Goal: Task Accomplishment & Management: Complete application form

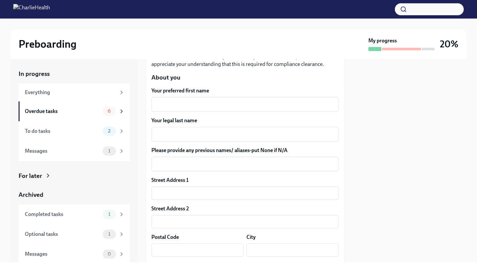
scroll to position [94, 0]
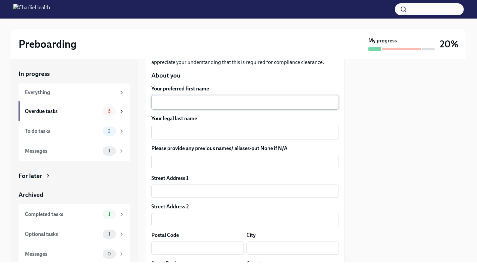
click at [198, 100] on textarea "Your preferred first name" at bounding box center [245, 102] width 180 height 8
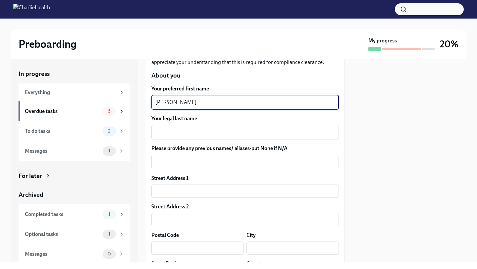
type textarea "Jason"
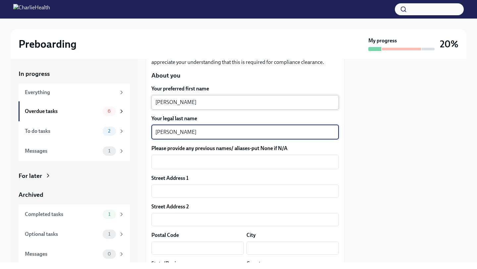
type textarea "Norman"
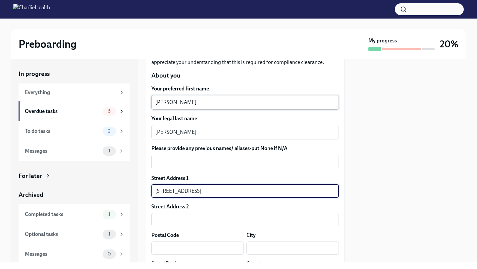
type input "9908 Perry Ave"
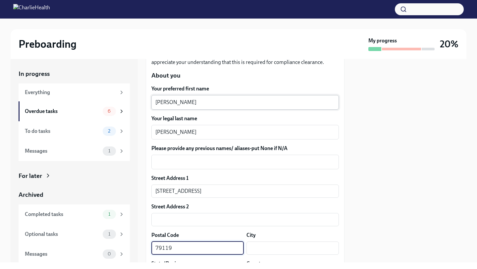
type input "79119"
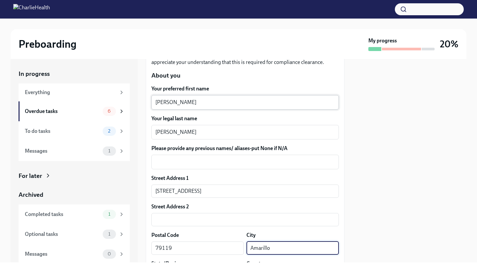
type input "Amarillo"
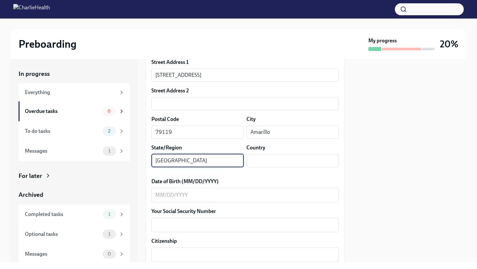
type input "[GEOGRAPHIC_DATA]"
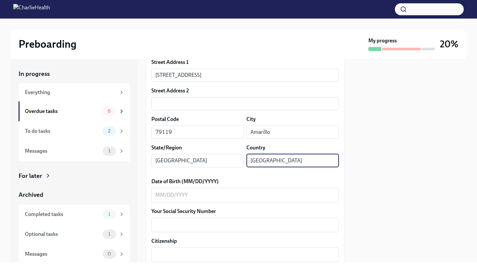
type input "[GEOGRAPHIC_DATA]"
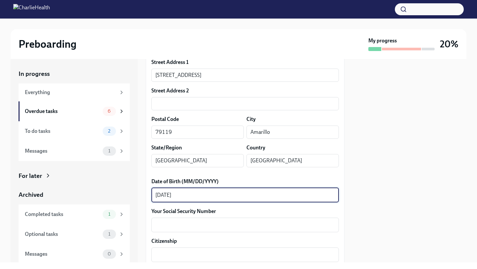
type textarea "[DATE]"
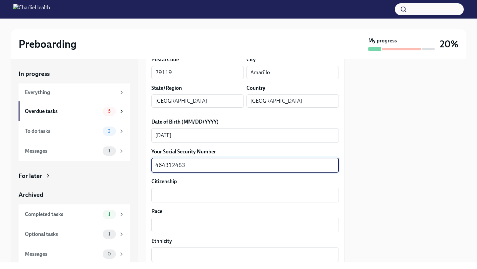
scroll to position [285, 0]
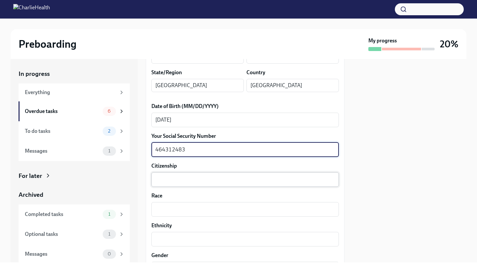
type textarea "464312483"
click at [190, 182] on textarea "Citizenship" at bounding box center [245, 180] width 180 height 8
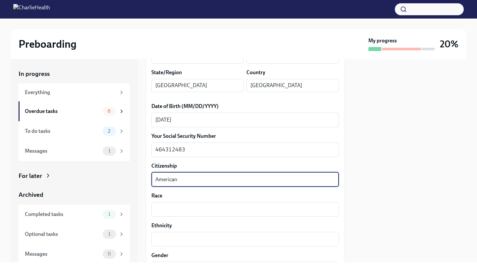
type textarea "American"
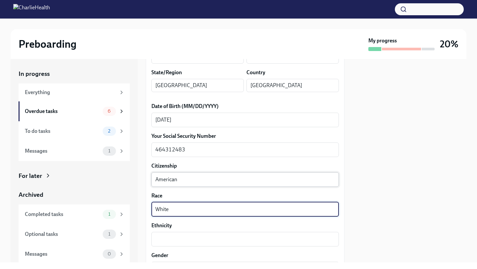
type textarea "White"
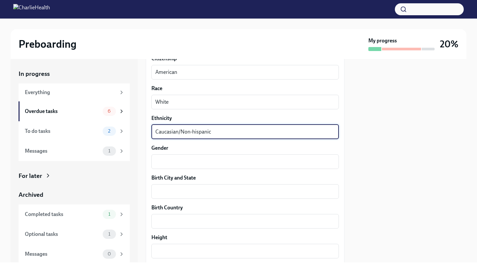
scroll to position [425, 0]
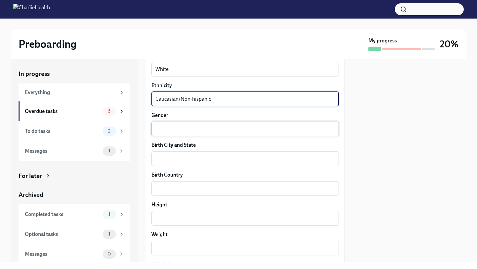
type textarea "Caucasian/Non-hispanic"
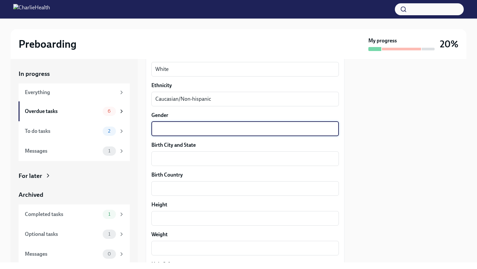
click at [179, 128] on textarea "Gender" at bounding box center [245, 129] width 180 height 8
type textarea "Male"
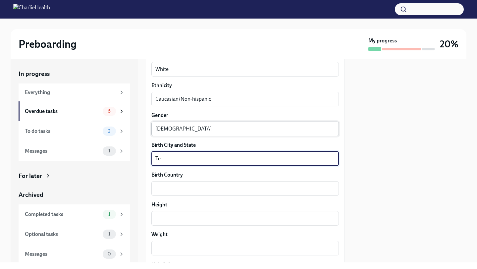
type textarea "T"
type textarea "Canyon, TX"
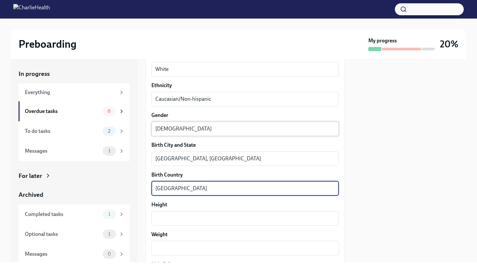
type textarea "[GEOGRAPHIC_DATA]"
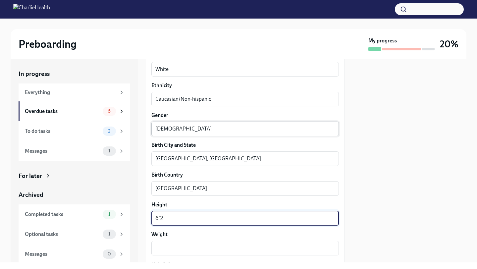
type textarea "6'2"
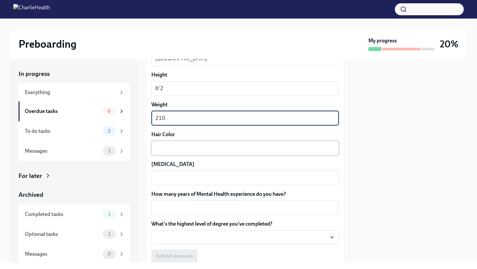
type textarea "210"
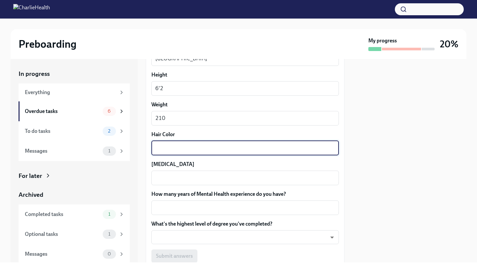
click at [180, 146] on textarea "Hair Color" at bounding box center [245, 148] width 180 height 8
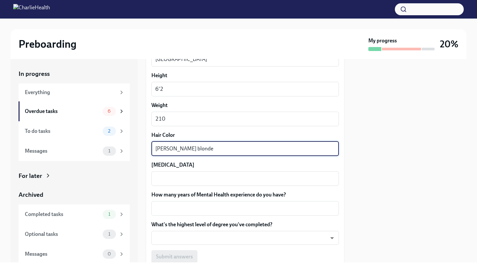
type textarea "Sandy blonde"
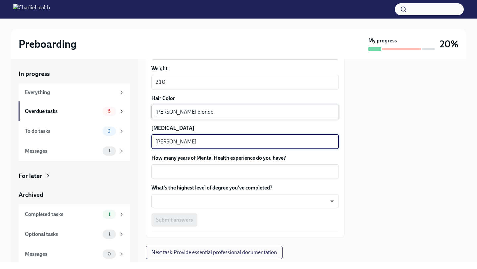
scroll to position [593, 0]
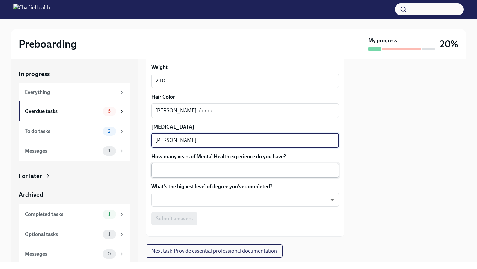
type textarea "hazel"
click at [188, 171] on textarea "How many years of Mental Health experience do you have?" at bounding box center [245, 170] width 180 height 8
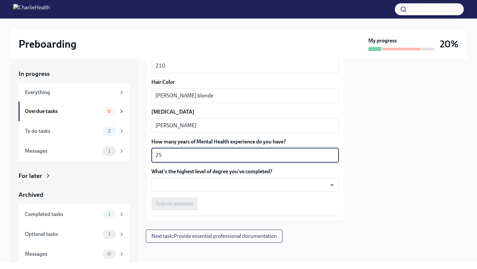
scroll to position [599, 0]
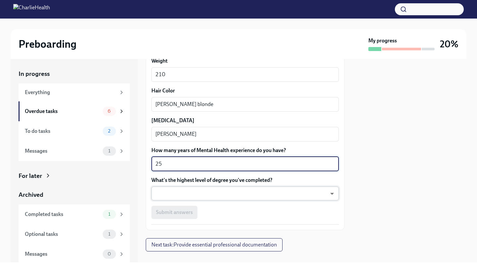
type textarea "25"
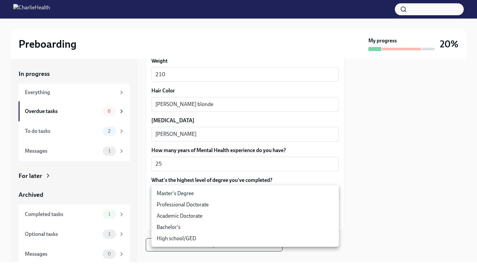
drag, startPoint x: 186, startPoint y: 189, endPoint x: 174, endPoint y: 191, distance: 12.0
click at [186, 189] on body "Preboarding My progress 20% In progress Everything Overdue tasks 6 To do tasks …" at bounding box center [238, 134] width 477 height 269
click at [174, 191] on li "Master's Degree" at bounding box center [245, 193] width 188 height 11
type input "2vBr-ghkD"
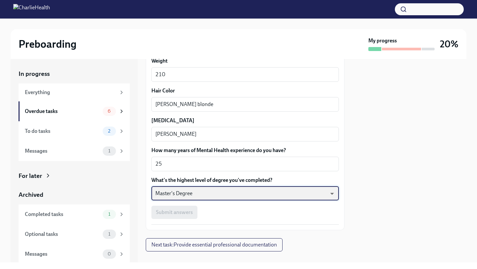
scroll to position [609, 0]
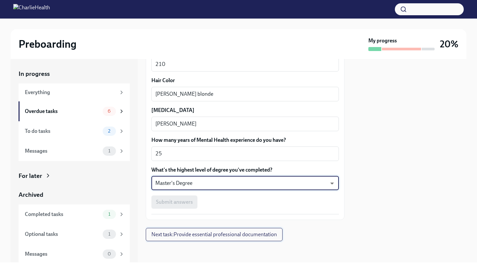
click at [203, 234] on span "Next task : Provide essential professional documentation" at bounding box center [214, 234] width 126 height 7
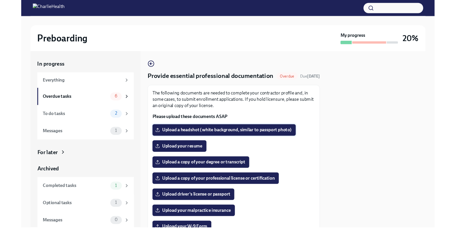
scroll to position [2, 0]
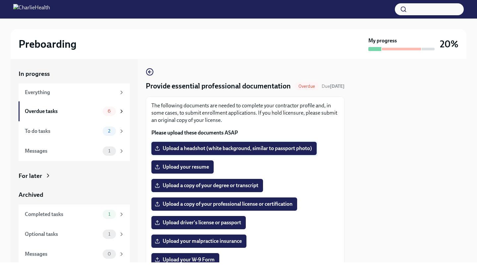
click at [306, 152] on span "Upload a headshot (white background, similar to passport photo)" at bounding box center [234, 148] width 156 height 7
click at [0, 0] on input "Upload a headshot (white background, similar to passport photo)" at bounding box center [0, 0] width 0 height 0
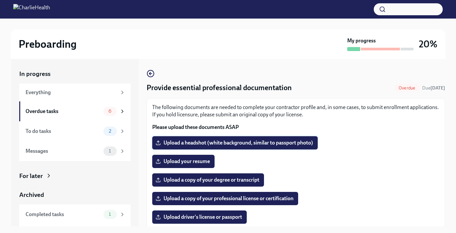
click at [255, 145] on span "Upload a headshot (white background, similar to passport photo)" at bounding box center [235, 142] width 156 height 7
click at [0, 0] on input "Upload a headshot (white background, similar to passport photo)" at bounding box center [0, 0] width 0 height 0
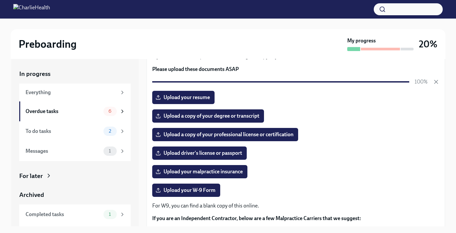
scroll to position [59, 0]
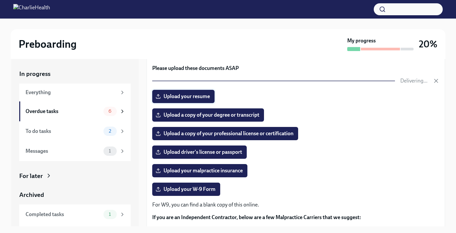
click at [194, 96] on span "Upload your resume" at bounding box center [183, 96] width 53 height 7
click at [0, 0] on input "Upload your resume" at bounding box center [0, 0] width 0 height 0
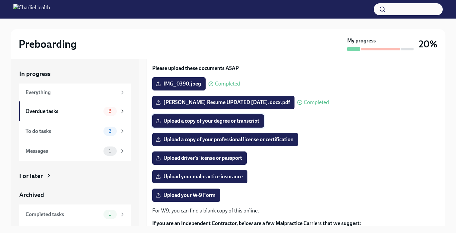
click at [255, 123] on span "Upload a copy of your degree or transcript" at bounding box center [208, 121] width 102 height 7
click at [0, 0] on input "Upload a copy of your degree or transcript" at bounding box center [0, 0] width 0 height 0
click at [233, 122] on span "Upload a copy of your degree or transcript" at bounding box center [208, 121] width 102 height 7
click at [0, 0] on input "Upload a copy of your degree or transcript" at bounding box center [0, 0] width 0 height 0
click at [241, 121] on span "Upload a copy of your degree or transcript" at bounding box center [208, 121] width 102 height 7
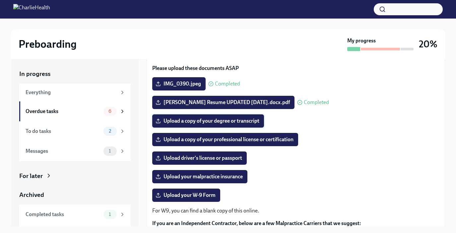
click at [0, 0] on input "Upload a copy of your degree or transcript" at bounding box center [0, 0] width 0 height 0
click at [293, 142] on span "Upload a copy of your professional license or certification" at bounding box center [225, 139] width 137 height 7
click at [0, 0] on input "Upload a copy of your professional license or certification" at bounding box center [0, 0] width 0 height 0
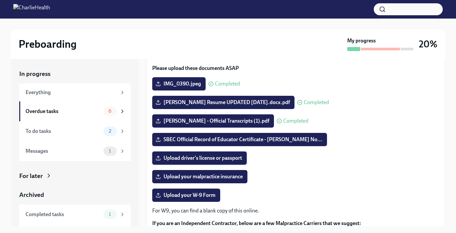
click at [231, 159] on span "Upload driver's license or passport" at bounding box center [199, 158] width 85 height 7
click at [0, 0] on input "Upload driver's license or passport" at bounding box center [0, 0] width 0 height 0
click at [213, 159] on span "Upload driver's license or passport" at bounding box center [199, 158] width 85 height 7
click at [0, 0] on input "Upload driver's license or passport" at bounding box center [0, 0] width 0 height 0
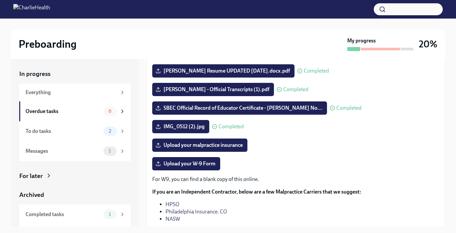
scroll to position [12, 0]
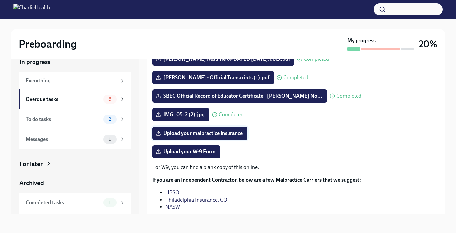
click at [222, 135] on span "Upload your malpractice insurance" at bounding box center [200, 133] width 86 height 7
click at [0, 0] on input "Upload your malpractice insurance" at bounding box center [0, 0] width 0 height 0
click at [199, 149] on span "Upload your W-9 Form" at bounding box center [186, 151] width 59 height 7
click at [0, 0] on input "Upload your W-9 Form" at bounding box center [0, 0] width 0 height 0
click at [179, 149] on span "Upload your W-9 Form" at bounding box center [186, 151] width 59 height 7
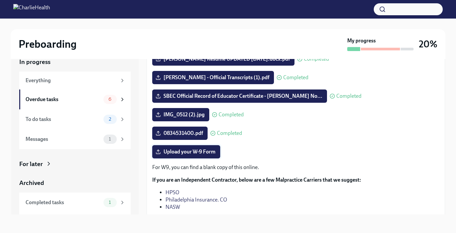
click at [0, 0] on input "Upload your W-9 Form" at bounding box center [0, 0] width 0 height 0
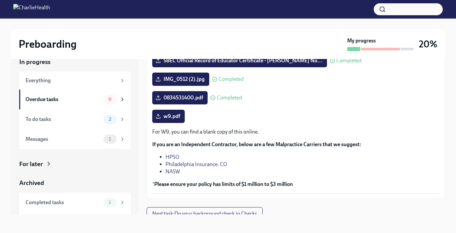
scroll to position [132, 0]
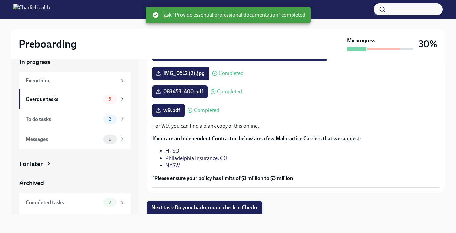
click at [222, 206] on span "Next task : Do your background check in Checkr" at bounding box center [204, 207] width 106 height 7
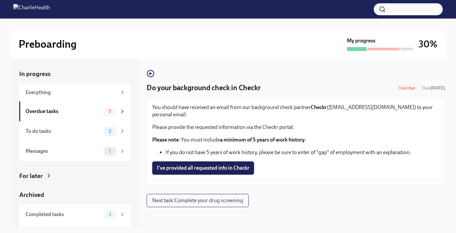
scroll to position [12, 0]
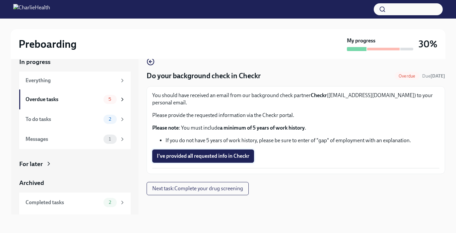
click at [198, 153] on span "I've provided all requested info in Checkr" at bounding box center [203, 156] width 92 height 7
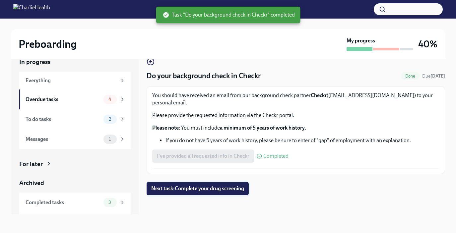
click at [218, 185] on span "Next task : Complete your drug screening" at bounding box center [197, 188] width 93 height 7
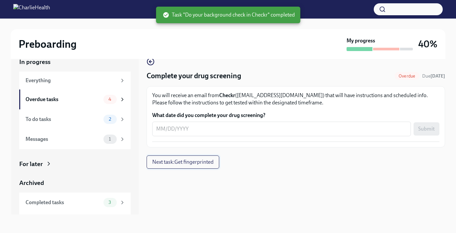
click at [201, 163] on span "Next task : Get fingerprinted" at bounding box center [182, 162] width 61 height 7
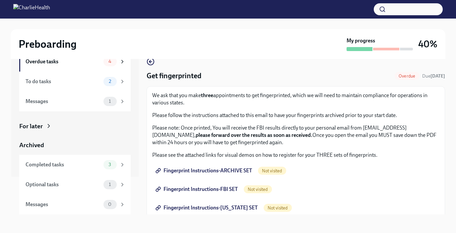
click at [167, 96] on p "We ask that you make three appointments to get fingerprinted, which we will nee…" at bounding box center [295, 99] width 287 height 15
click at [210, 170] on span "Fingerprint Instructions-ARCHIVE SET" at bounding box center [204, 170] width 95 height 7
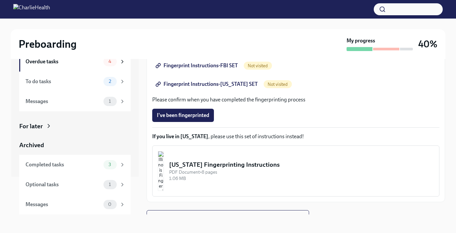
scroll to position [133, 0]
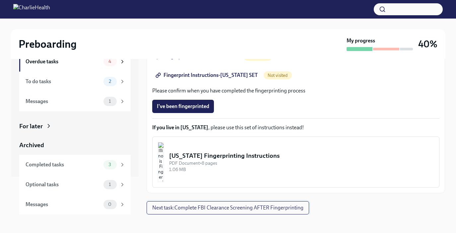
click at [268, 208] on span "Next task : Complete FBI Clearance Screening AFTER Fingerprinting" at bounding box center [227, 207] width 151 height 7
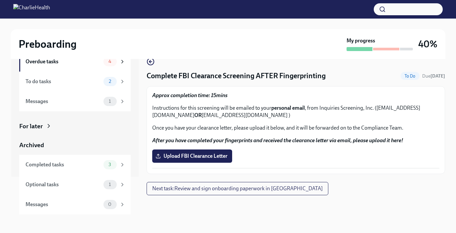
click at [323, 107] on p "Instructions for this screening will be emailed to your personal email , from I…" at bounding box center [295, 111] width 287 height 15
drag, startPoint x: 319, startPoint y: 108, endPoint x: 369, endPoint y: 110, distance: 50.7
click at [371, 110] on p "Instructions for this screening will be emailed to your personal email , from I…" at bounding box center [295, 111] width 287 height 15
copy p "Inquiries Screening, Inc"
click at [46, 126] on icon at bounding box center [48, 126] width 7 height 7
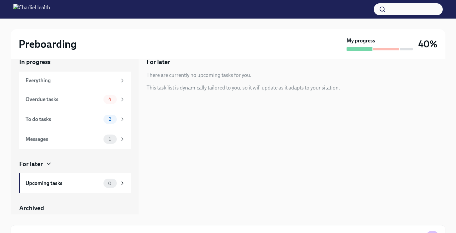
click at [46, 164] on icon at bounding box center [48, 163] width 7 height 7
click at [48, 162] on icon at bounding box center [48, 163] width 7 height 7
click at [47, 164] on icon at bounding box center [48, 163] width 7 height 7
click at [81, 103] on div "Overdue tasks" at bounding box center [63, 99] width 75 height 7
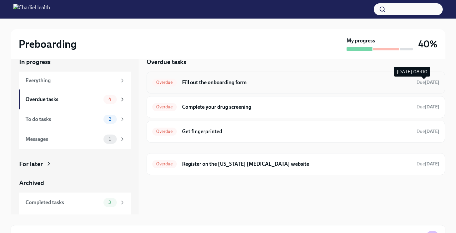
click at [435, 84] on strong "[DATE]" at bounding box center [431, 83] width 15 height 6
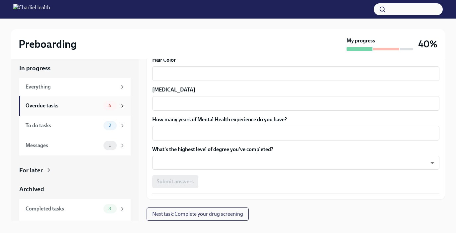
scroll to position [8, 0]
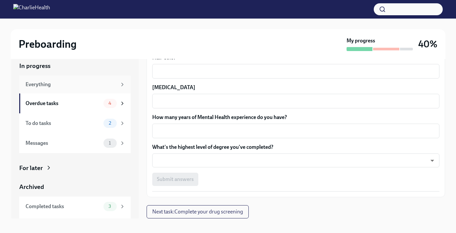
click at [56, 85] on div "Everything" at bounding box center [71, 84] width 91 height 7
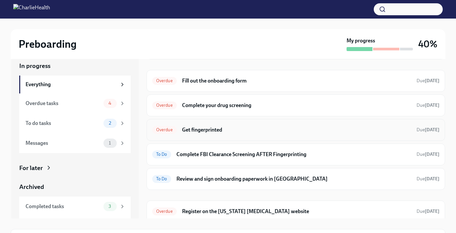
scroll to position [60, 0]
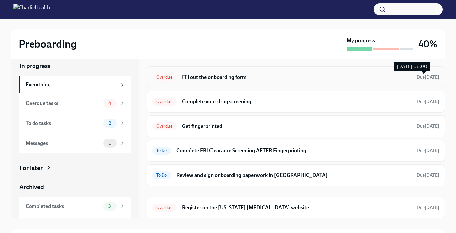
click at [416, 79] on span "Due 8 days ago" at bounding box center [427, 77] width 23 height 6
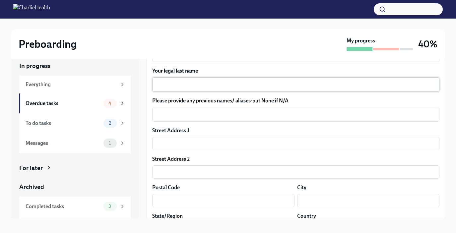
scroll to position [97, 0]
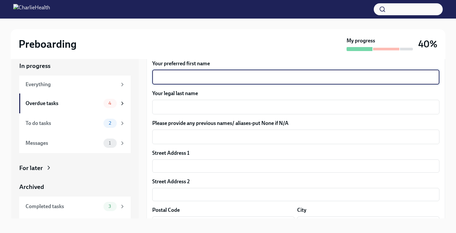
click at [199, 80] on textarea "Your preferred first name" at bounding box center [295, 77] width 279 height 8
type textarea "[PERSON_NAME]"
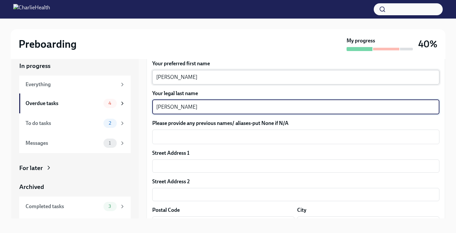
type textarea "[PERSON_NAME]"
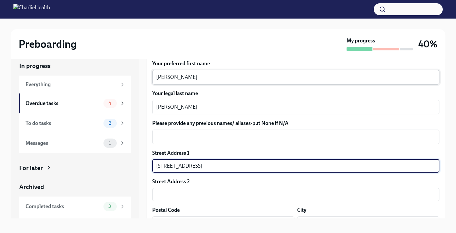
type input "[STREET_ADDRESS]"
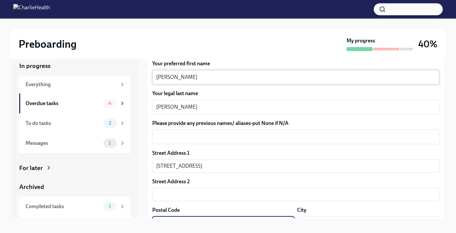
scroll to position [108, 0]
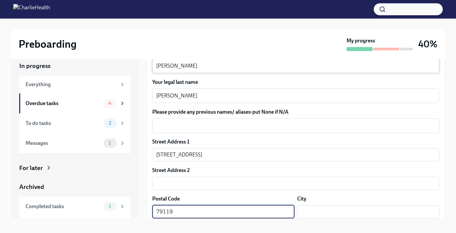
type input "79119"
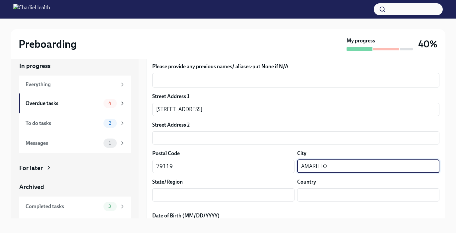
scroll to position [10, 0]
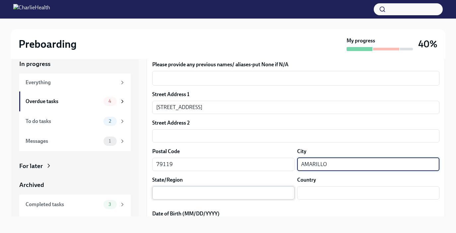
type input "AMARILLO"
click at [180, 192] on input "text" at bounding box center [223, 192] width 142 height 13
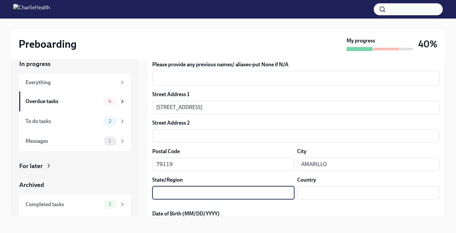
scroll to position [156, 0]
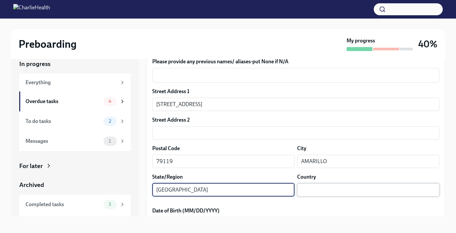
type input "[GEOGRAPHIC_DATA]"
click at [337, 187] on input "text" at bounding box center [368, 189] width 142 height 13
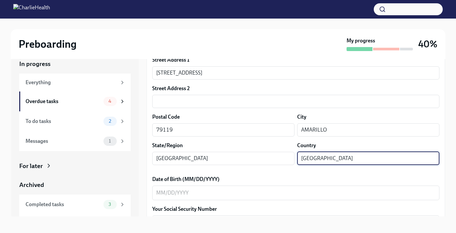
scroll to position [189, 0]
type input "[GEOGRAPHIC_DATA]"
click at [208, 190] on textarea "Date of Birth (MM/DD/YYYY)" at bounding box center [295, 192] width 279 height 8
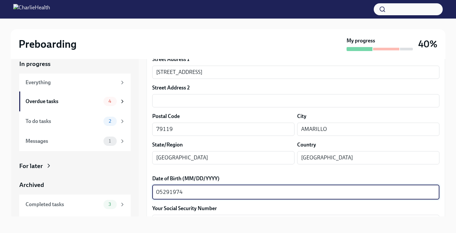
click at [163, 191] on textarea "05291974" at bounding box center [295, 192] width 279 height 8
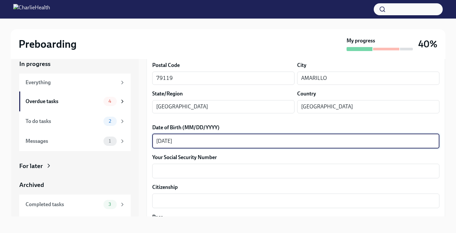
scroll to position [240, 0]
type textarea "[DATE]"
click at [185, 171] on textarea "Your Social Security Number" at bounding box center [295, 171] width 279 height 8
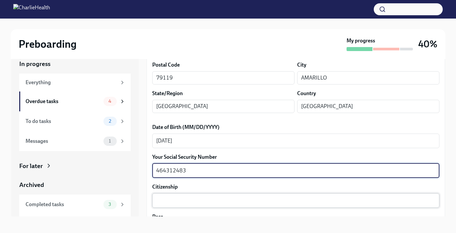
type textarea "464312483"
click at [190, 202] on textarea "Citizenship" at bounding box center [295, 200] width 279 height 8
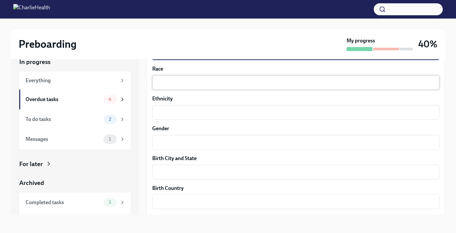
scroll to position [387, 0]
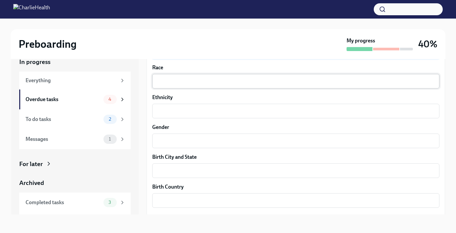
type textarea "[GEOGRAPHIC_DATA]"
click at [176, 80] on textarea "Race" at bounding box center [295, 81] width 279 height 8
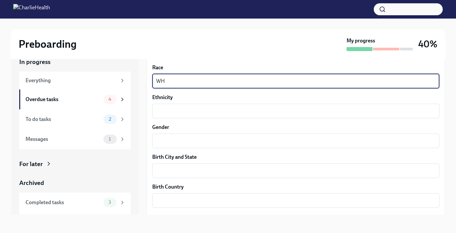
type textarea "W"
type textarea "WHITE"
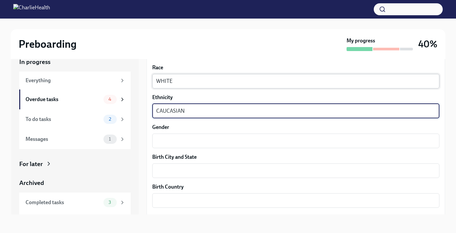
type textarea "CAUCASIAN"
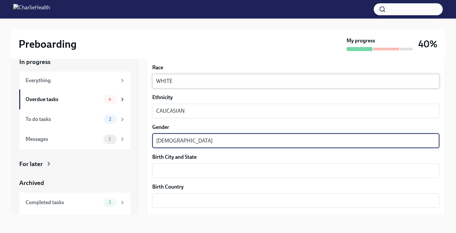
type textarea "[DEMOGRAPHIC_DATA]"
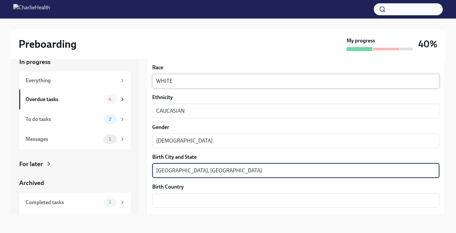
type textarea "[GEOGRAPHIC_DATA], [GEOGRAPHIC_DATA]"
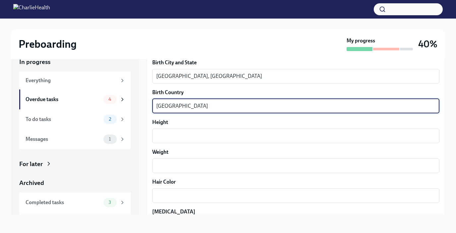
scroll to position [491, 0]
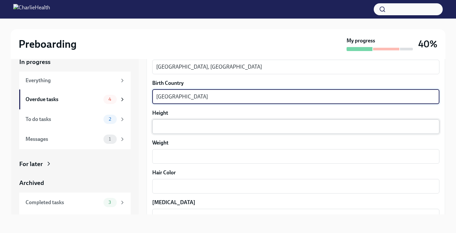
type textarea "[GEOGRAPHIC_DATA]"
click at [190, 125] on textarea "Height" at bounding box center [295, 127] width 279 height 8
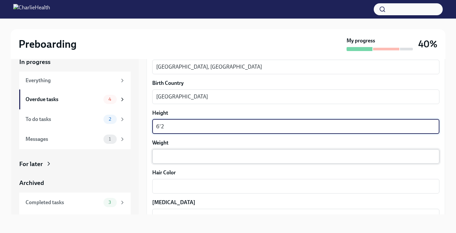
type textarea "6'2"
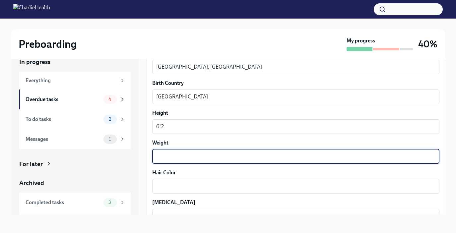
click at [176, 157] on textarea "Weight" at bounding box center [295, 156] width 279 height 8
type textarea "210"
click at [174, 185] on textarea "Hair Color" at bounding box center [295, 186] width 279 height 8
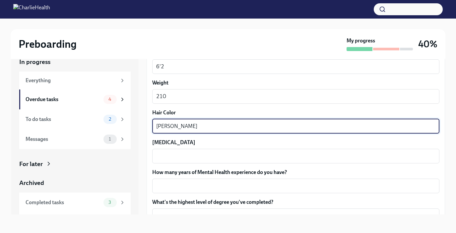
scroll to position [558, 0]
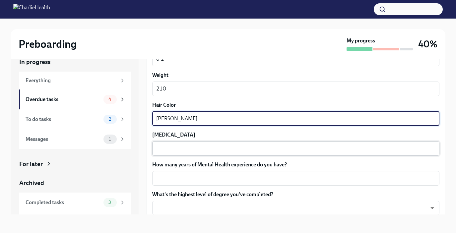
type textarea "[PERSON_NAME]"
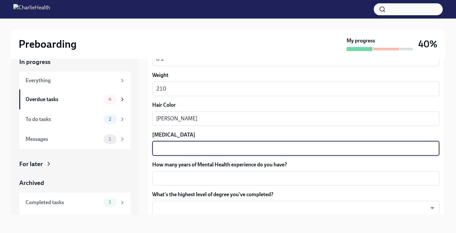
click at [182, 151] on textarea "[MEDICAL_DATA]" at bounding box center [295, 148] width 279 height 8
type textarea "[PERSON_NAME]"
click at [179, 177] on textarea "How many years of Mental Health experience do you have?" at bounding box center [295, 178] width 279 height 8
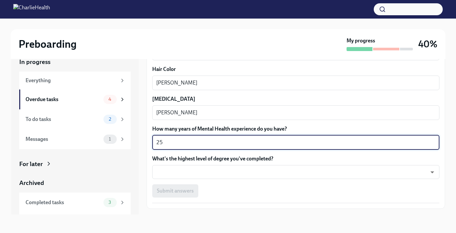
scroll to position [610, 0]
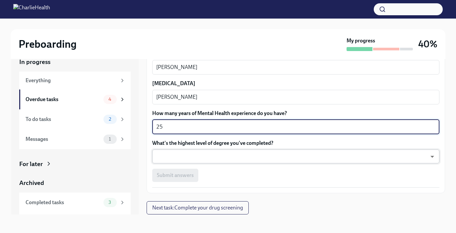
type textarea "25"
click at [192, 155] on body "Preboarding My progress 40% In progress Everything Overdue tasks 4 To do tasks …" at bounding box center [228, 110] width 456 height 245
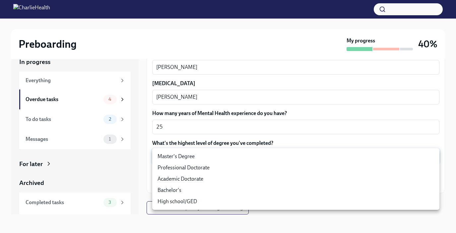
click at [188, 156] on li "Master's Degree" at bounding box center [295, 156] width 287 height 11
type input "2vBr-ghkD"
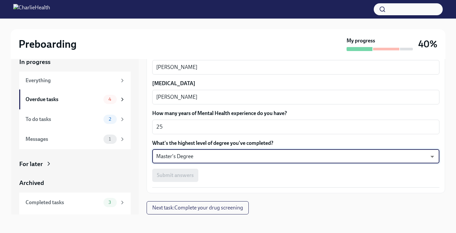
click at [182, 174] on div "Submit answers" at bounding box center [295, 175] width 287 height 13
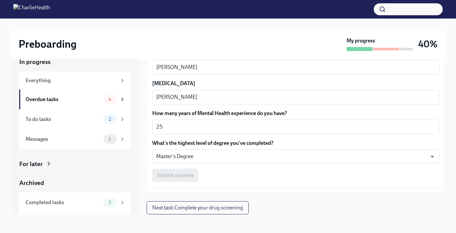
click at [182, 176] on div "Submit answers" at bounding box center [295, 175] width 287 height 13
click at [182, 175] on div "Submit answers" at bounding box center [295, 175] width 287 height 13
click at [222, 176] on div "Submit answers" at bounding box center [295, 175] width 287 height 13
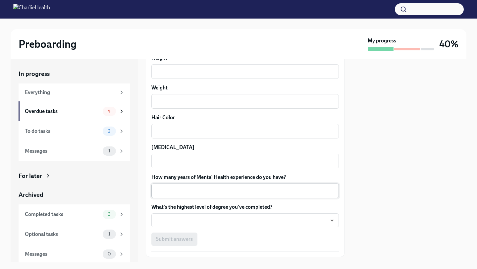
scroll to position [609, 0]
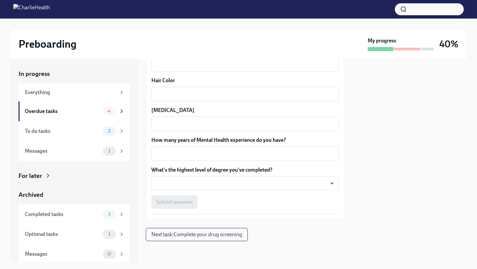
click at [180, 198] on div "Submit answers" at bounding box center [245, 201] width 188 height 13
click at [50, 13] on img at bounding box center [31, 9] width 37 height 11
click at [50, 10] on img at bounding box center [31, 9] width 37 height 11
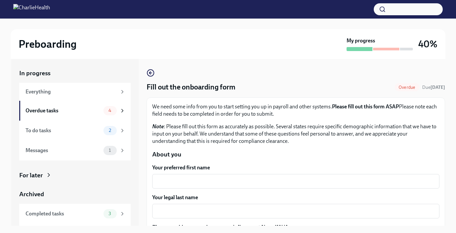
scroll to position [1, 0]
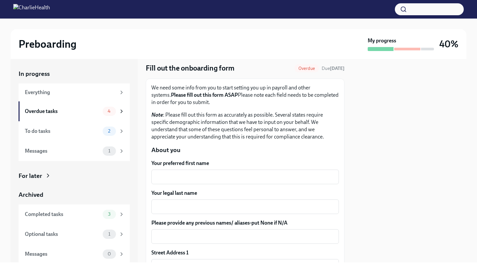
scroll to position [21, 0]
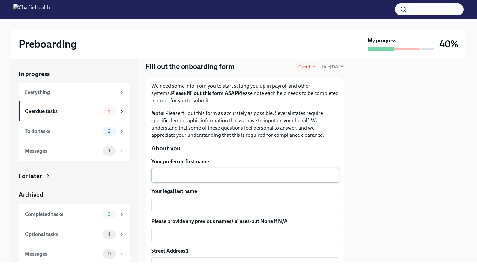
click at [204, 175] on textarea "Your preferred first name" at bounding box center [245, 175] width 180 height 8
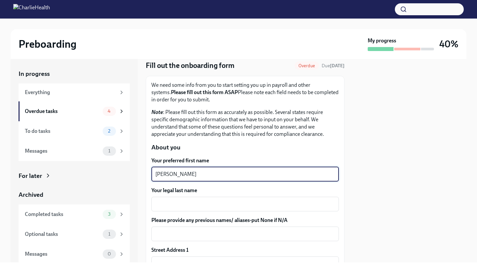
type textarea "[PERSON_NAME]"
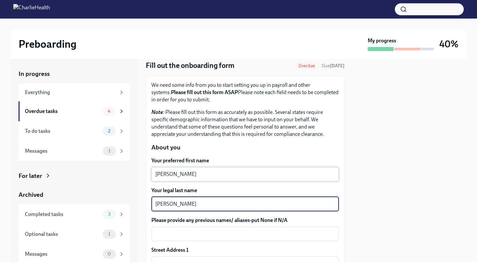
type textarea "[PERSON_NAME]"
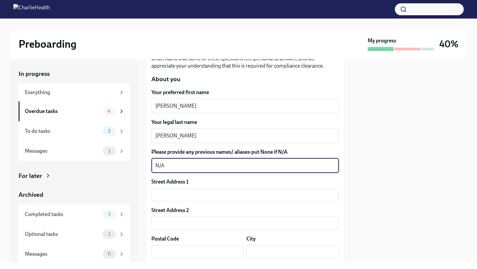
scroll to position [93, 0]
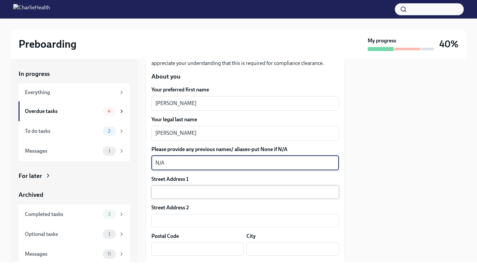
type textarea "N/A"
click at [206, 187] on input "text" at bounding box center [245, 192] width 188 height 13
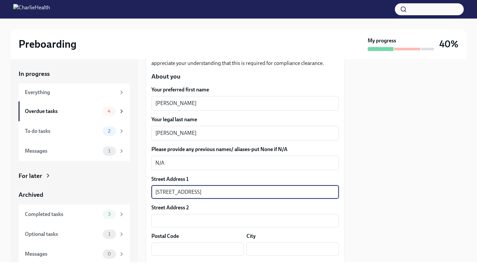
type input "[STREET_ADDRESS]"
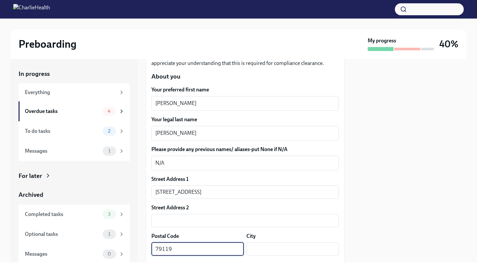
type input "79119"
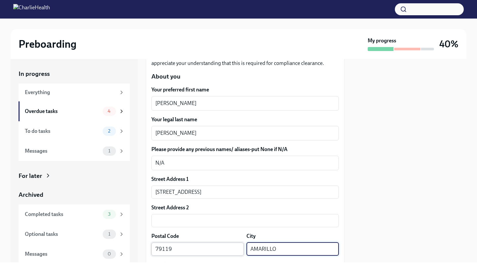
type input "AMARILLO"
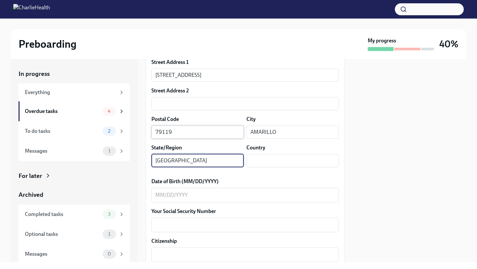
type input "[GEOGRAPHIC_DATA]"
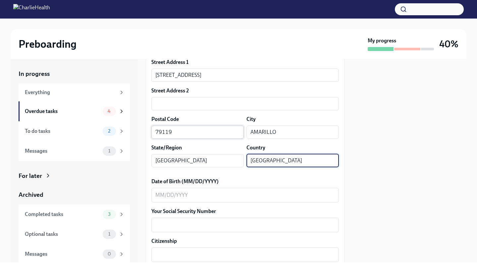
type input "[GEOGRAPHIC_DATA]"
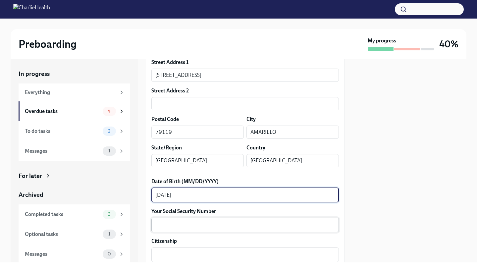
type textarea "[DATE]"
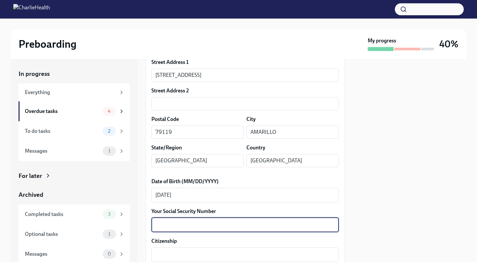
click at [192, 221] on textarea "Your Social Security Number" at bounding box center [245, 225] width 180 height 8
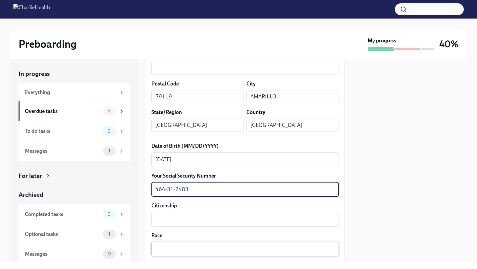
scroll to position [270, 0]
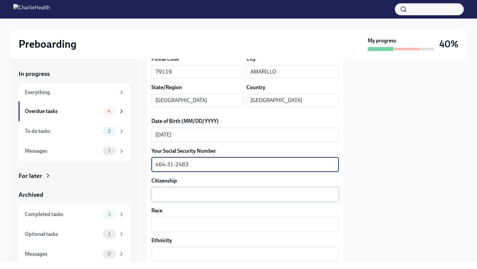
type textarea "464-31-2483"
click at [185, 197] on textarea "Citizenship" at bounding box center [245, 195] width 180 height 8
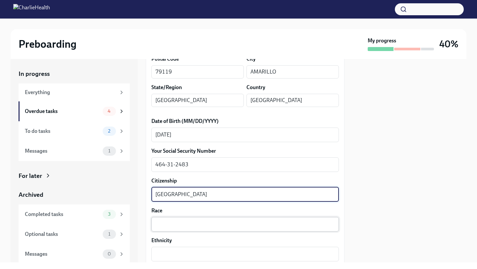
type textarea "[GEOGRAPHIC_DATA]"
click at [186, 223] on textarea "Race" at bounding box center [245, 224] width 180 height 8
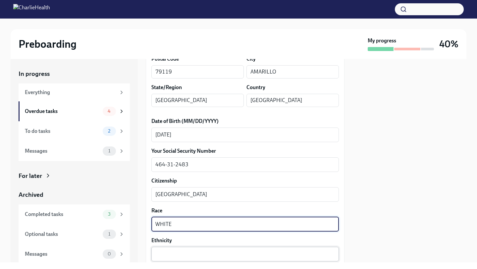
type textarea "WHITE"
click at [188, 253] on textarea "Ethnicity" at bounding box center [245, 254] width 180 height 8
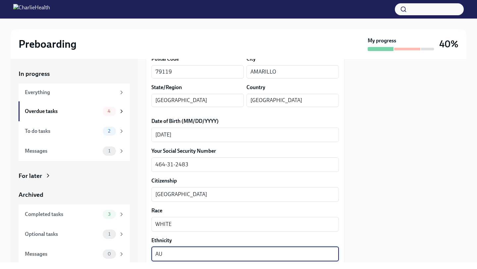
type textarea "A"
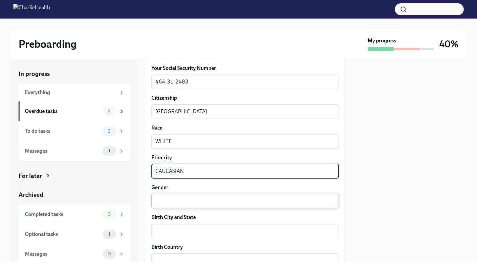
scroll to position [354, 0]
type textarea "CAUCASIAN"
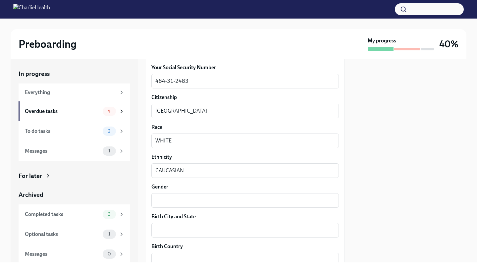
click at [171, 185] on label "Gender" at bounding box center [245, 186] width 188 height 7
click at [171, 196] on textarea "Gender" at bounding box center [245, 200] width 180 height 8
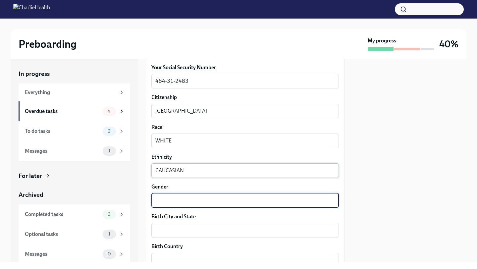
click at [172, 171] on textarea "CAUCASIAN" at bounding box center [245, 171] width 180 height 8
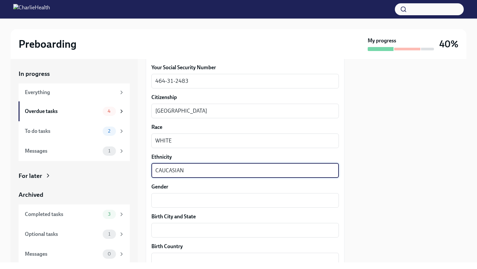
click at [172, 171] on textarea "CAUCASIAN" at bounding box center [245, 171] width 180 height 8
click at [184, 199] on textarea "Gender" at bounding box center [245, 200] width 180 height 8
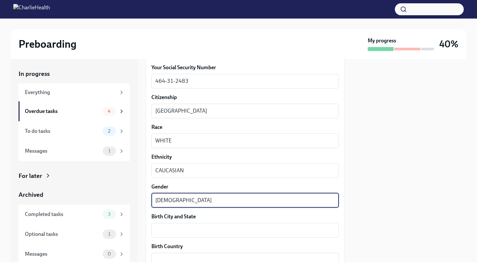
type textarea "[DEMOGRAPHIC_DATA]"
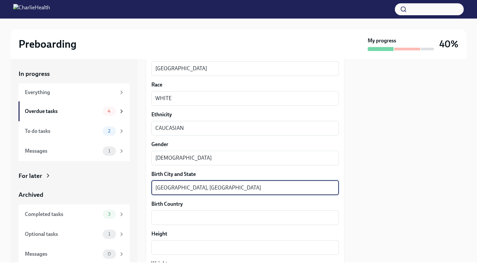
scroll to position [397, 0]
type textarea "[GEOGRAPHIC_DATA], [GEOGRAPHIC_DATA]"
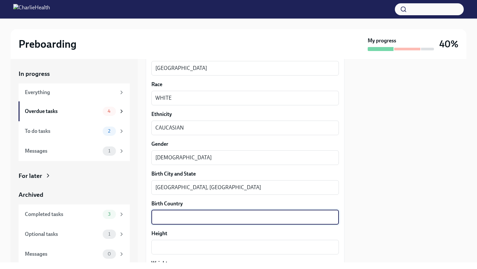
click at [194, 217] on textarea "Birth Country" at bounding box center [245, 217] width 180 height 8
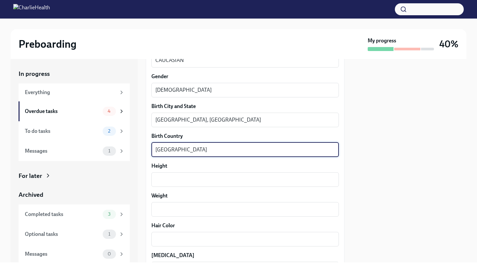
scroll to position [466, 0]
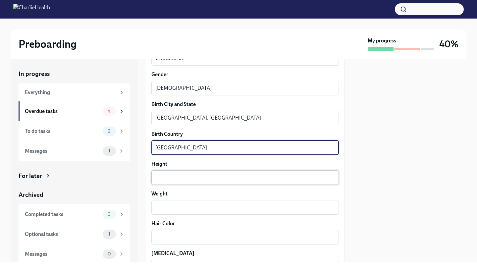
type textarea "[GEOGRAPHIC_DATA]"
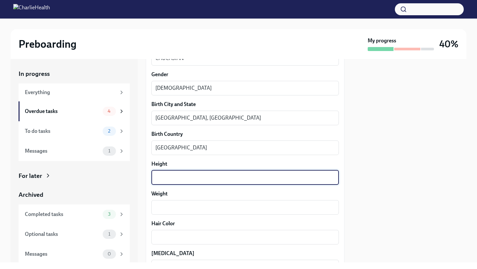
click at [192, 178] on textarea "Height" at bounding box center [245, 178] width 180 height 8
type textarea "6'2"
drag, startPoint x: 205, startPoint y: 205, endPoint x: 203, endPoint y: 202, distance: 3.4
click at [204, 204] on textarea "Weight" at bounding box center [245, 207] width 180 height 8
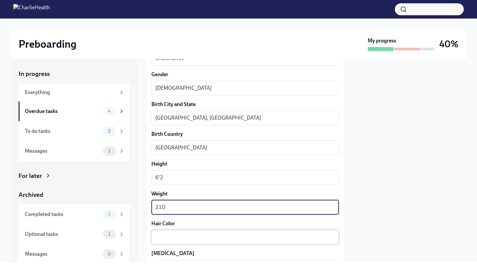
type textarea "210"
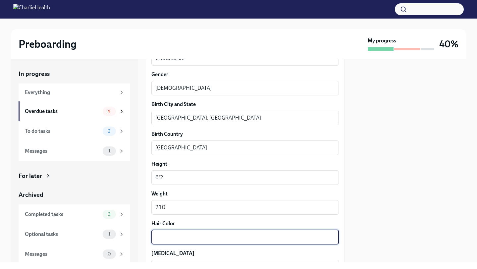
click at [183, 238] on textarea "Hair Color" at bounding box center [245, 237] width 180 height 8
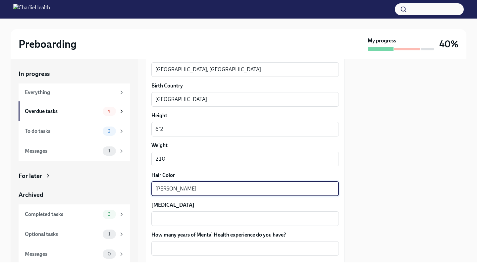
scroll to position [515, 0]
type textarea "[PERSON_NAME]"
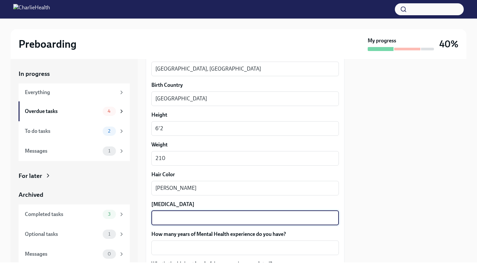
click at [186, 215] on textarea "[MEDICAL_DATA]" at bounding box center [245, 218] width 180 height 8
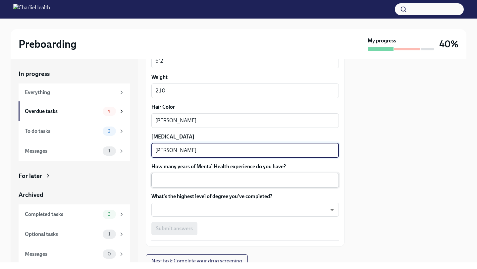
scroll to position [583, 0]
type textarea "[PERSON_NAME]"
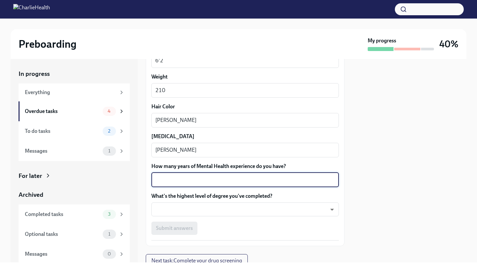
click at [203, 178] on textarea "How many years of Mental Health experience do you have?" at bounding box center [245, 180] width 180 height 8
type textarea "25"
click at [207, 212] on body "Preboarding My progress 40% In progress Everything Overdue tasks 4 To do tasks …" at bounding box center [238, 134] width 477 height 269
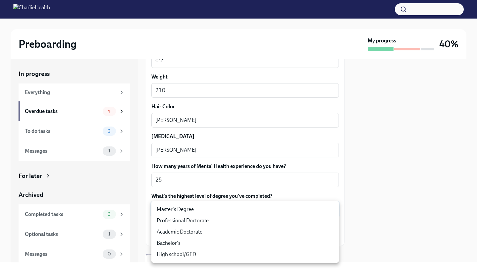
click at [202, 210] on li "Master's Degree" at bounding box center [245, 209] width 188 height 11
type input "2vBr-ghkD"
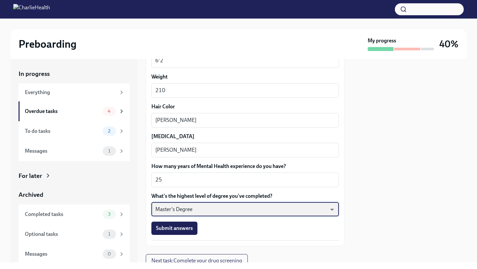
scroll to position [609, 0]
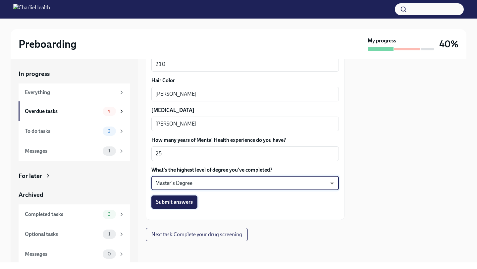
click at [186, 201] on span "Submit answers" at bounding box center [174, 202] width 37 height 7
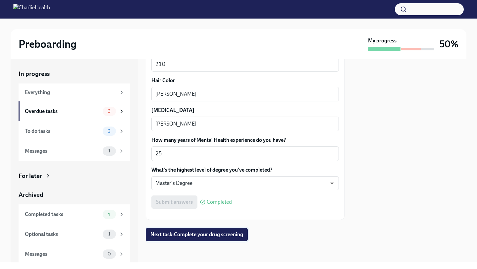
click at [205, 236] on span "Next task : Complete your drug screening" at bounding box center [196, 234] width 93 height 7
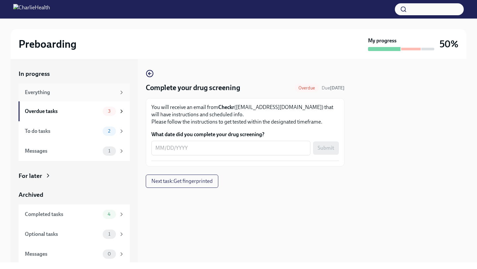
click at [125, 91] on div "Everything" at bounding box center [74, 92] width 111 height 18
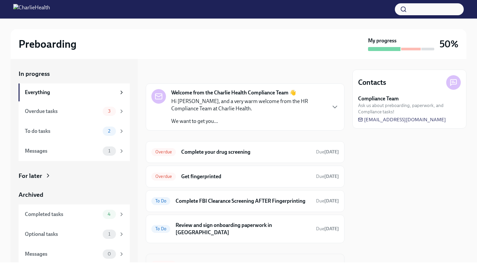
click at [208, 261] on h6 "Register on the [US_STATE] [MEDICAL_DATA] website" at bounding box center [246, 264] width 130 height 7
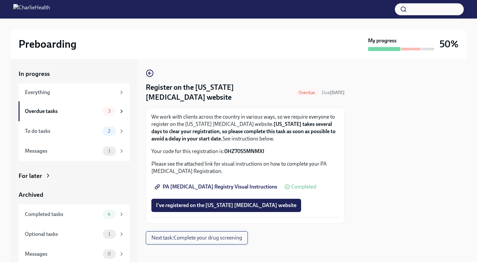
scroll to position [3, 0]
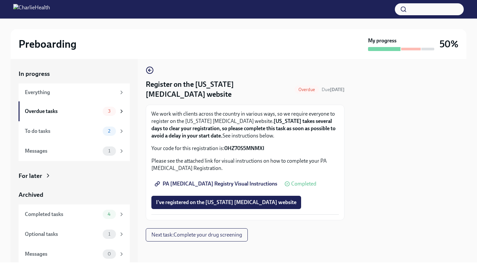
click at [235, 148] on strong "0HZ70S5MNMXI" at bounding box center [244, 148] width 40 height 6
copy strong "0HZ70S5MNMXI"
click at [245, 185] on span "PA [MEDICAL_DATA] Registry Visual Instructions" at bounding box center [216, 184] width 121 height 7
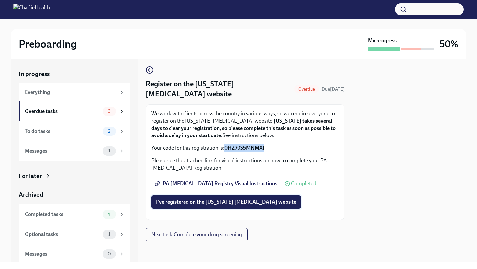
click at [230, 200] on span "I've registered on the [US_STATE] [MEDICAL_DATA] website" at bounding box center [226, 202] width 140 height 7
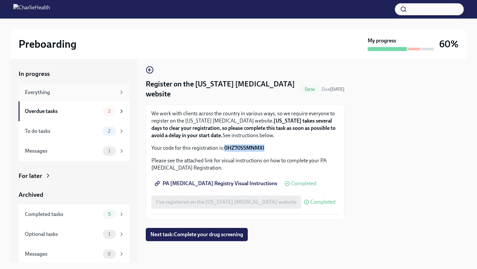
click at [68, 95] on div "Everything" at bounding box center [70, 92] width 91 height 7
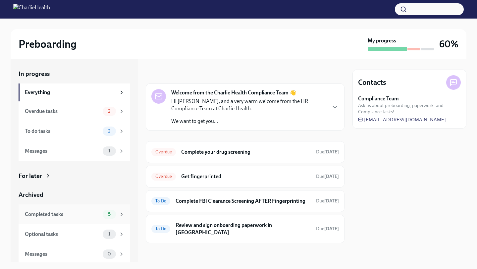
scroll to position [2, 0]
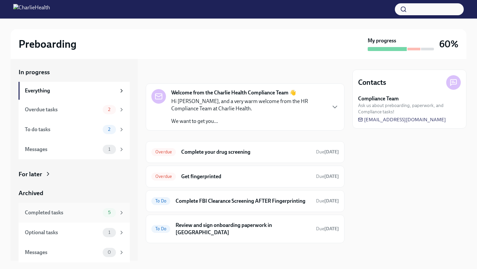
click at [109, 214] on span "5" at bounding box center [109, 212] width 11 height 5
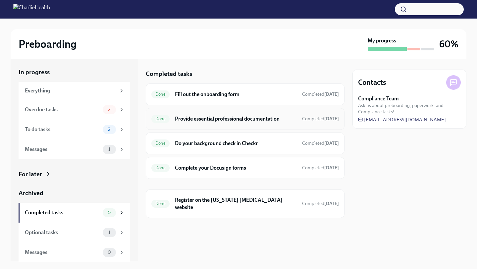
click at [238, 118] on h6 "Provide essential professional documentation" at bounding box center [236, 118] width 122 height 7
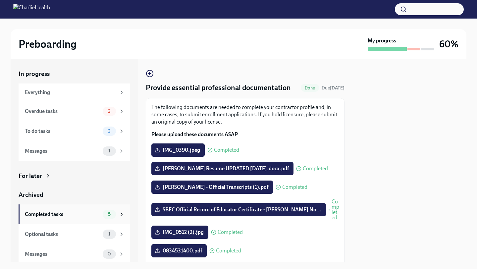
click at [123, 213] on icon at bounding box center [122, 214] width 6 height 6
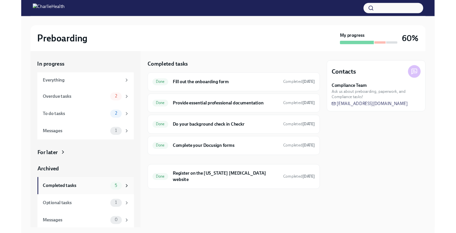
scroll to position [2, 0]
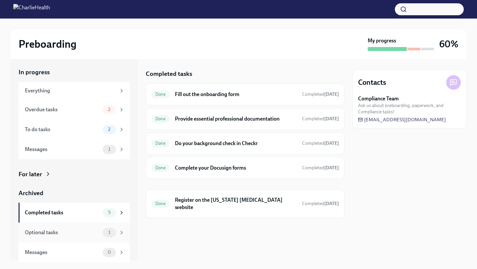
click at [87, 232] on div "Optional tasks" at bounding box center [62, 232] width 75 height 7
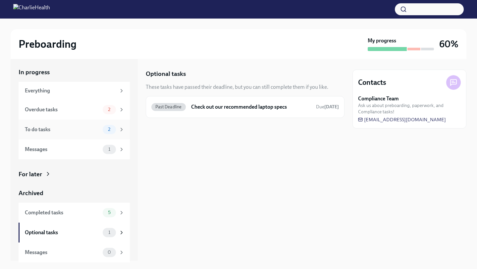
click at [58, 129] on div "To do tasks" at bounding box center [62, 129] width 75 height 7
